Goal: Information Seeking & Learning: Find specific page/section

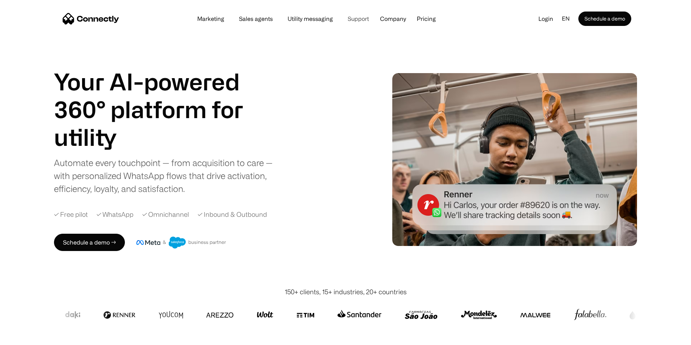
click at [355, 21] on link "Support" at bounding box center [358, 19] width 33 height 6
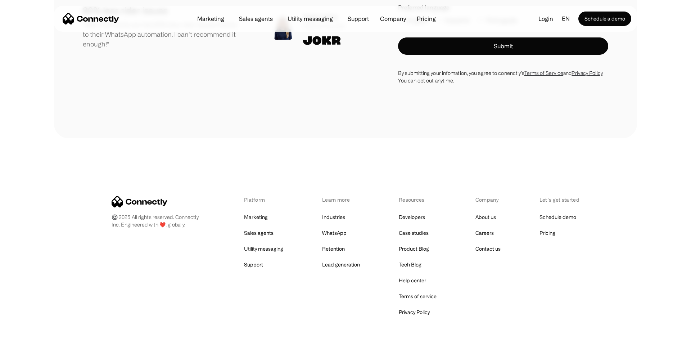
scroll to position [2863, 0]
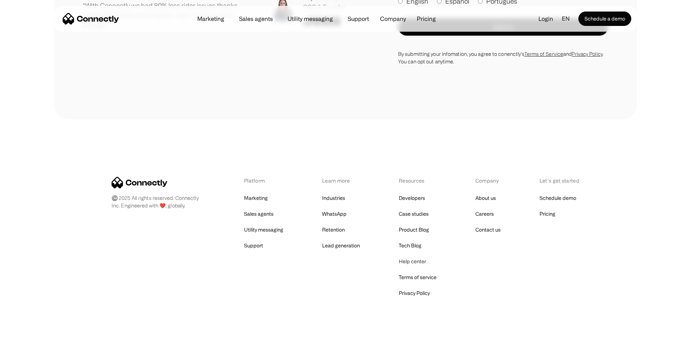
click at [411, 256] on link "Help center" at bounding box center [412, 261] width 27 height 10
click at [412, 256] on link "Help center" at bounding box center [412, 261] width 27 height 10
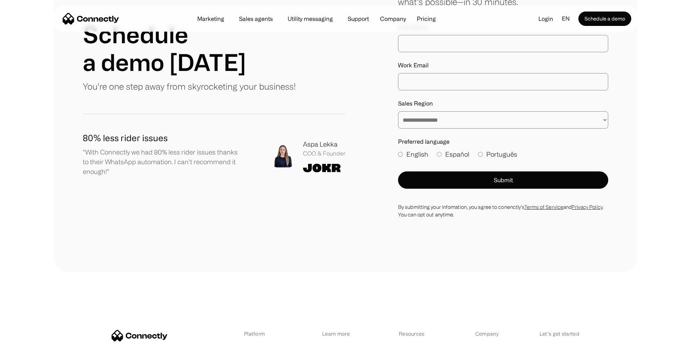
scroll to position [596, 0]
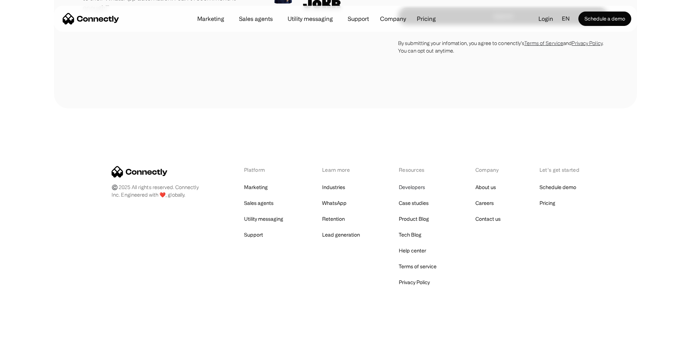
click at [408, 187] on link "Developers" at bounding box center [412, 187] width 26 height 10
